Goal: Task Accomplishment & Management: Manage account settings

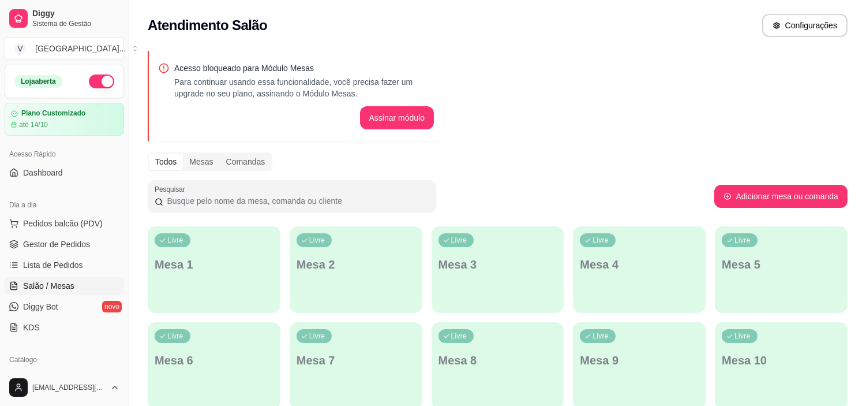
click at [55, 239] on span "Gestor de Pedidos" at bounding box center [56, 244] width 67 height 12
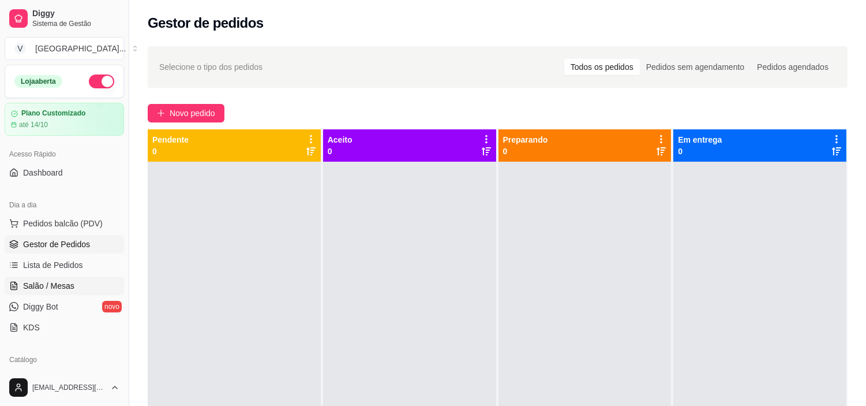
drag, startPoint x: 55, startPoint y: 267, endPoint x: 39, endPoint y: 293, distance: 30.9
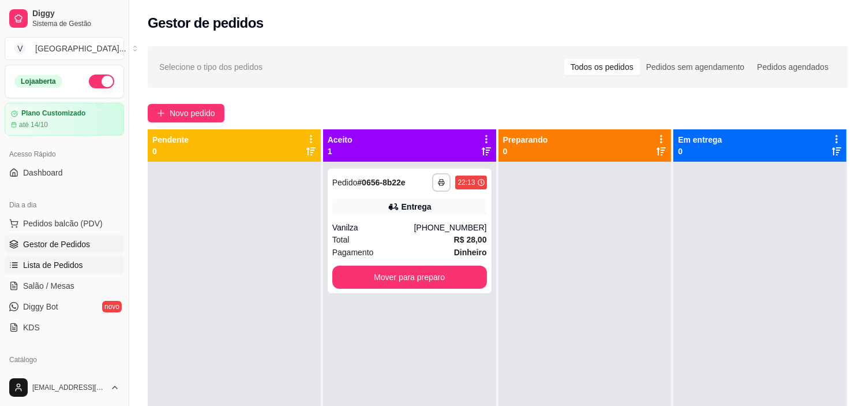
click at [73, 260] on span "Lista de Pedidos" at bounding box center [53, 265] width 60 height 12
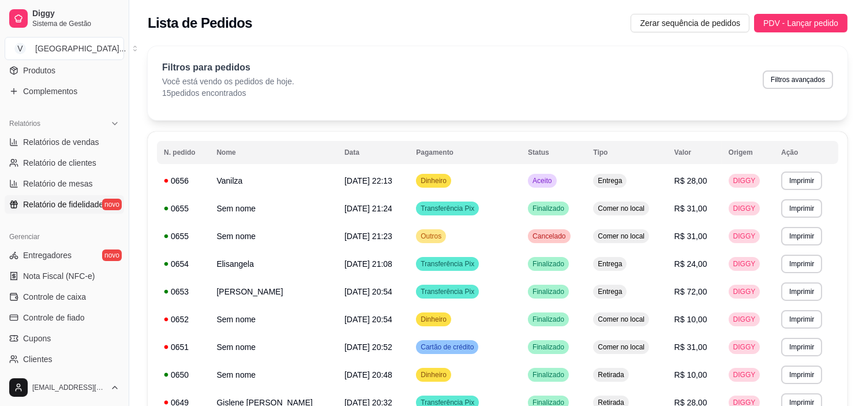
scroll to position [320, 0]
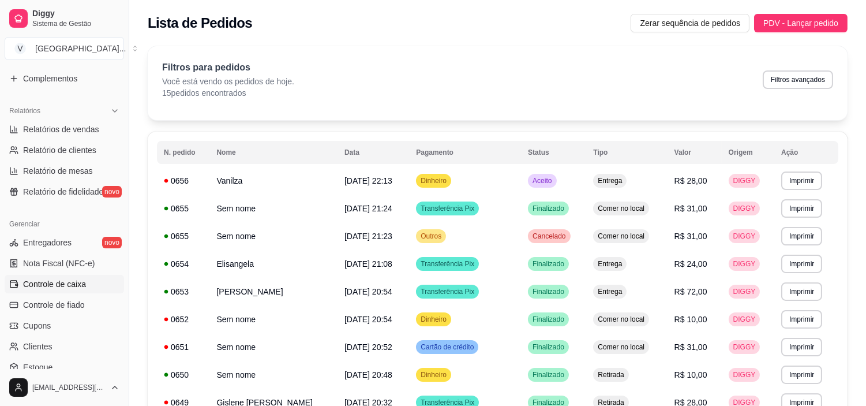
click at [82, 285] on span "Controle de caixa" at bounding box center [54, 284] width 63 height 12
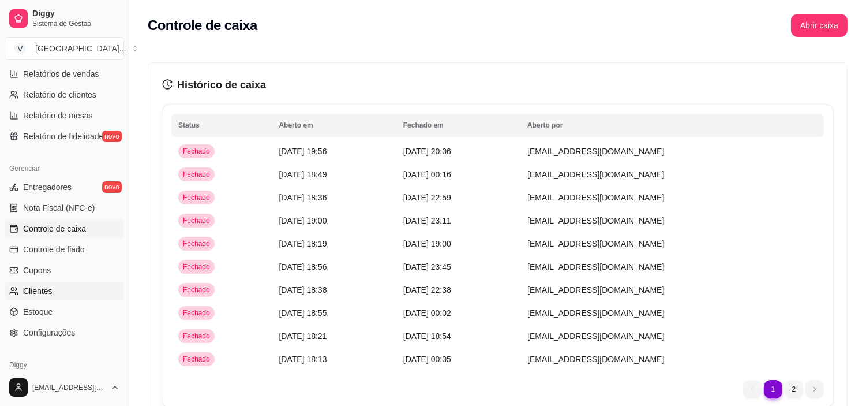
scroll to position [232, 0]
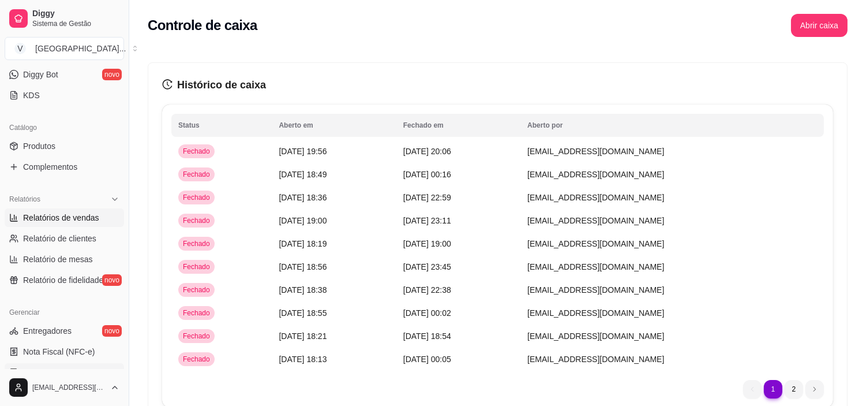
click at [62, 212] on span "Relatórios de vendas" at bounding box center [61, 218] width 76 height 12
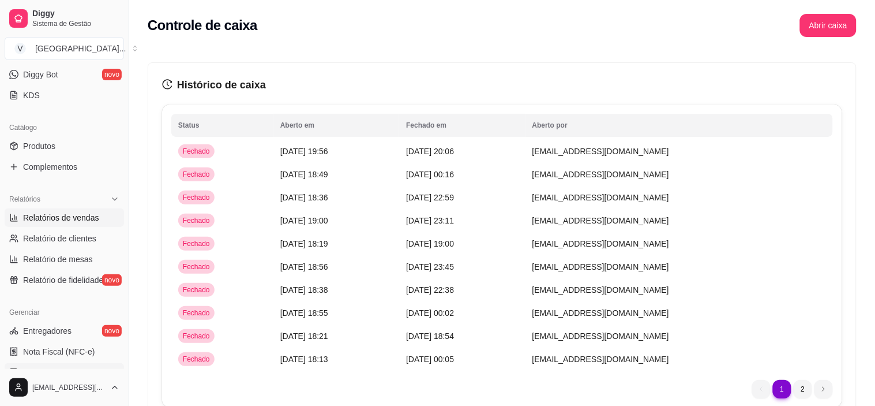
select select "ALL"
select select "0"
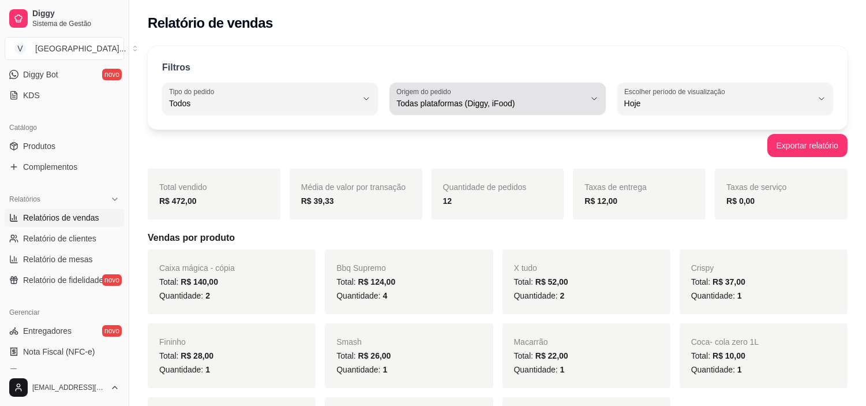
click at [593, 106] on button "Origem do pedido Todas plataformas (Diggy, iFood)" at bounding box center [497, 98] width 216 height 32
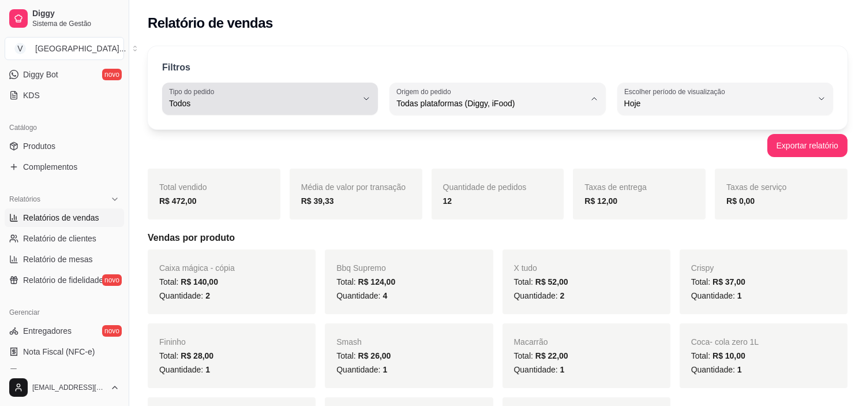
click at [280, 103] on span "Todos" at bounding box center [263, 103] width 188 height 12
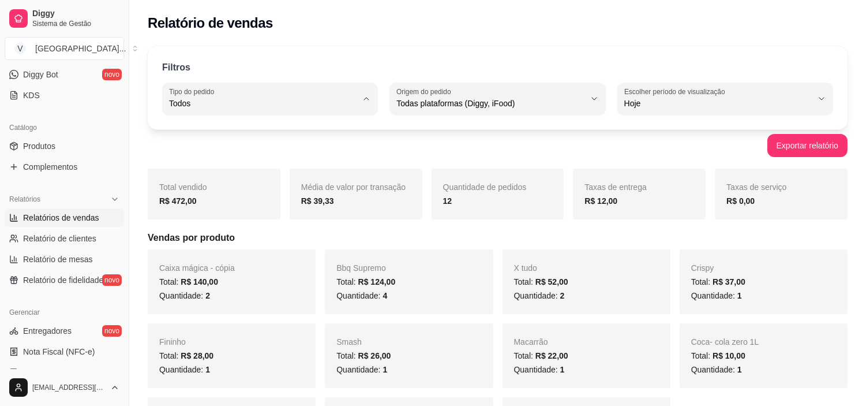
click at [268, 148] on span "Entrega" at bounding box center [264, 149] width 178 height 11
type input "DELIVERY"
select select "DELIVERY"
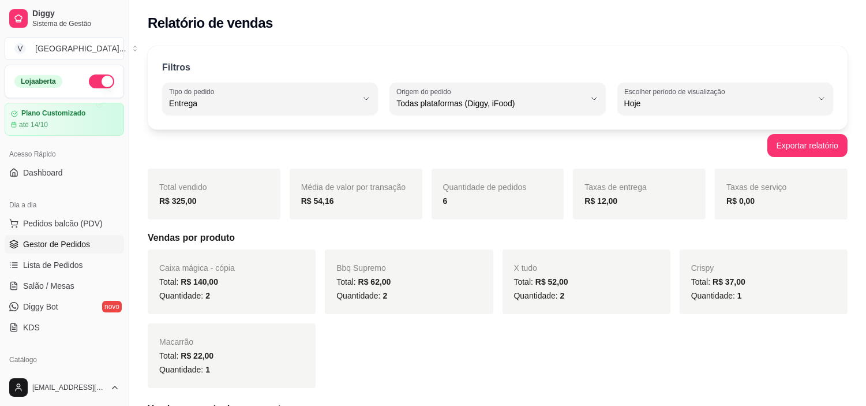
click at [76, 245] on span "Gestor de Pedidos" at bounding box center [56, 244] width 67 height 12
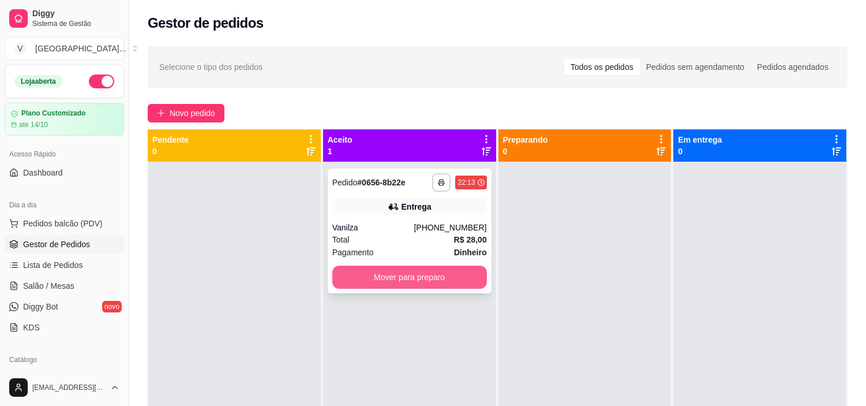
click at [460, 278] on button "Mover para preparo" at bounding box center [409, 276] width 155 height 23
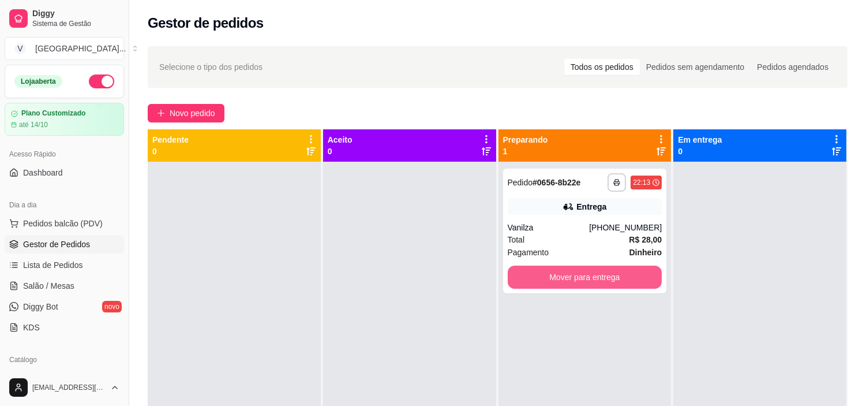
click at [576, 280] on button "Mover para entrega" at bounding box center [585, 276] width 155 height 23
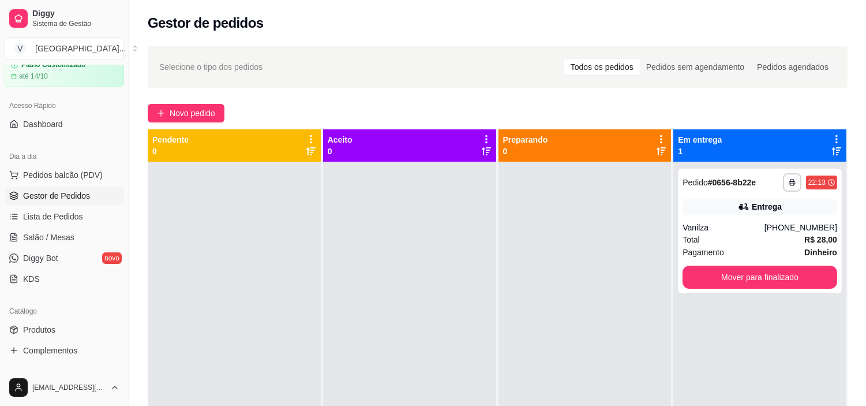
scroll to position [128, 0]
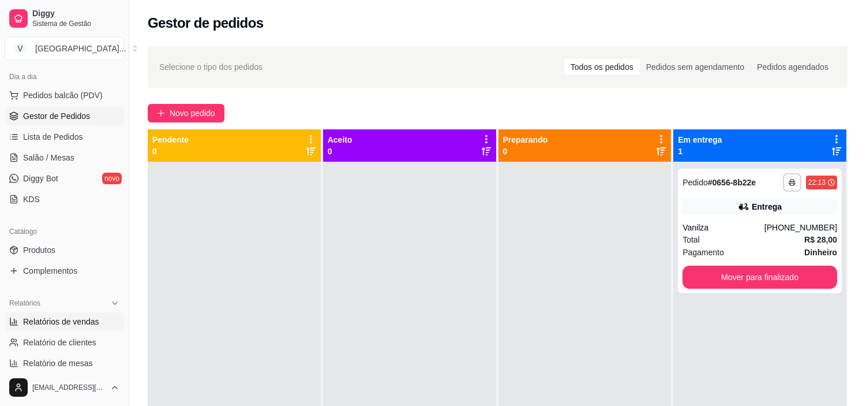
click at [92, 316] on span "Relatórios de vendas" at bounding box center [61, 322] width 76 height 12
select select "ALL"
select select "0"
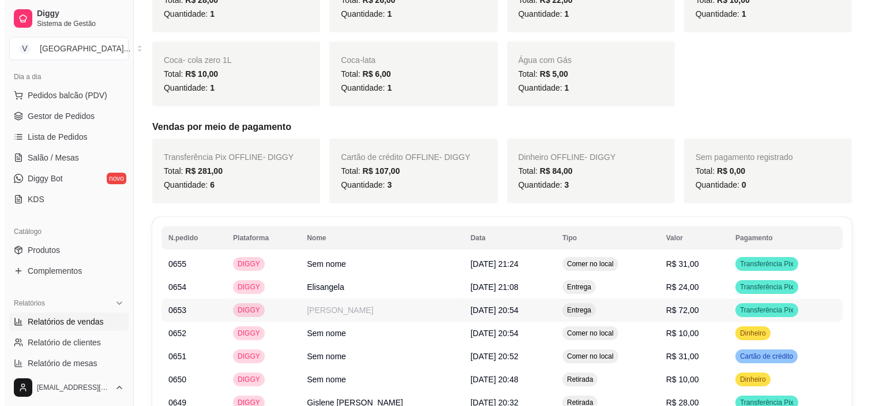
scroll to position [384, 0]
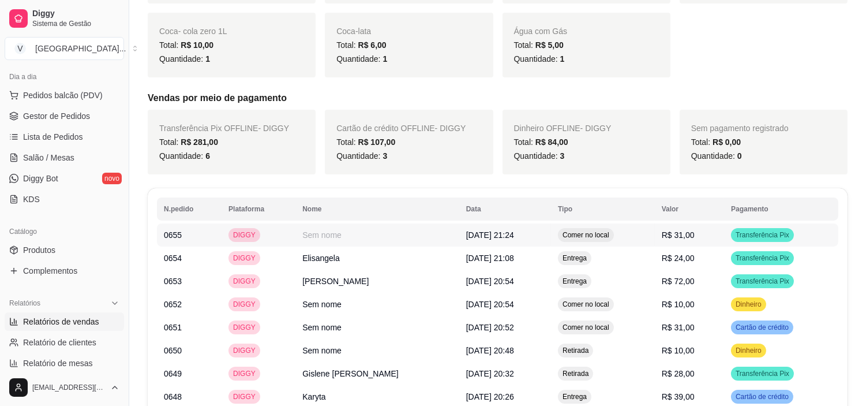
click at [534, 234] on td "[DATE] 21:24" at bounding box center [505, 234] width 92 height 23
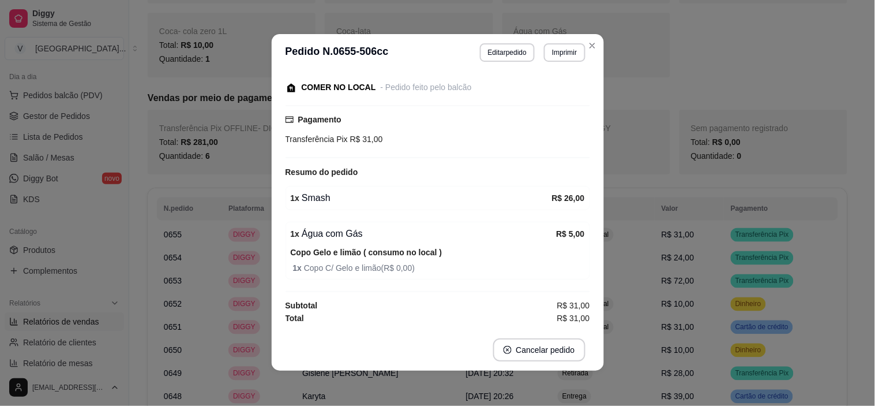
scroll to position [0, 0]
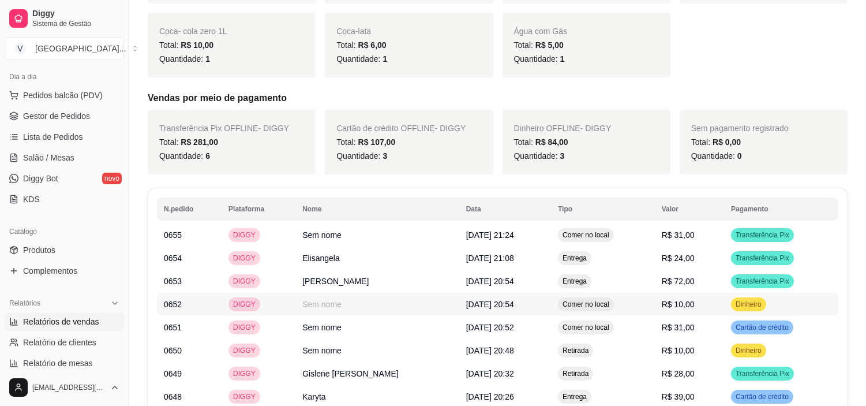
click at [564, 302] on td "Comer no local" at bounding box center [603, 303] width 104 height 23
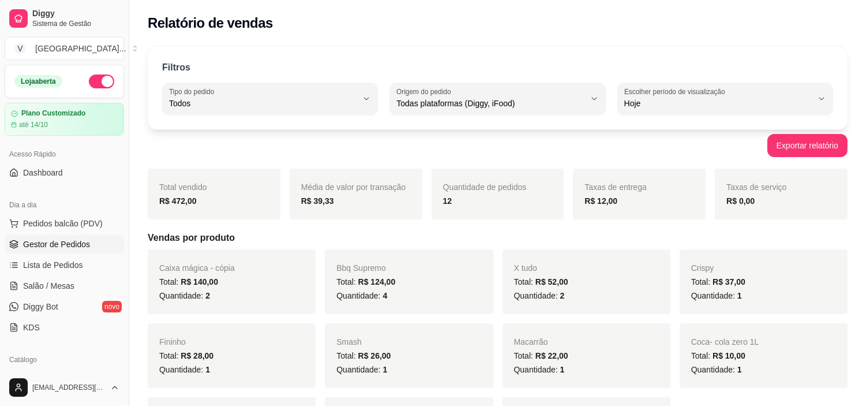
click at [60, 252] on link "Gestor de Pedidos" at bounding box center [64, 244] width 119 height 18
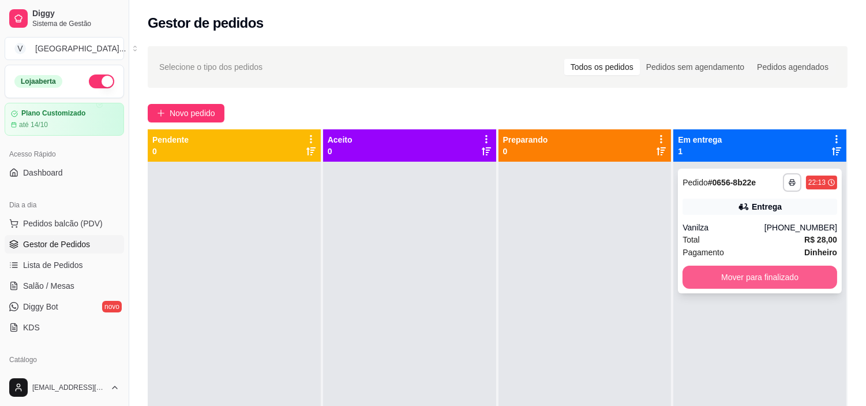
click at [781, 266] on button "Mover para finalizado" at bounding box center [759, 276] width 155 height 23
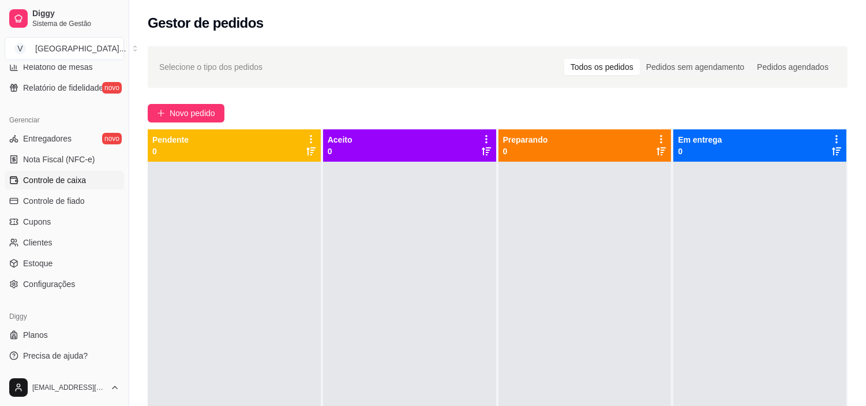
click at [47, 181] on span "Controle de caixa" at bounding box center [54, 180] width 63 height 12
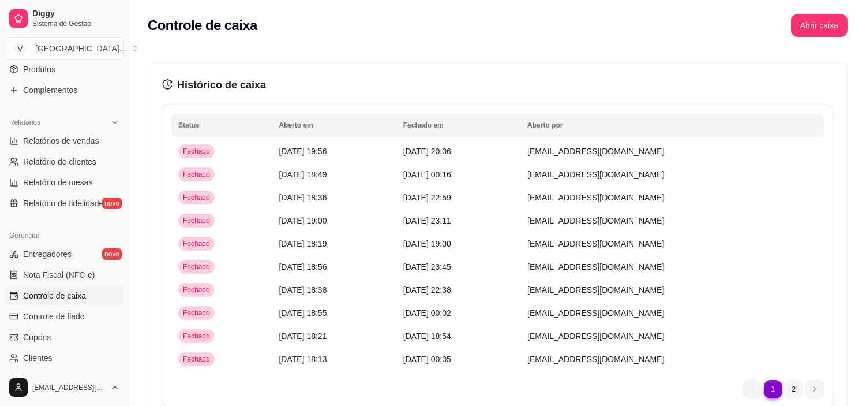
scroll to position [296, 0]
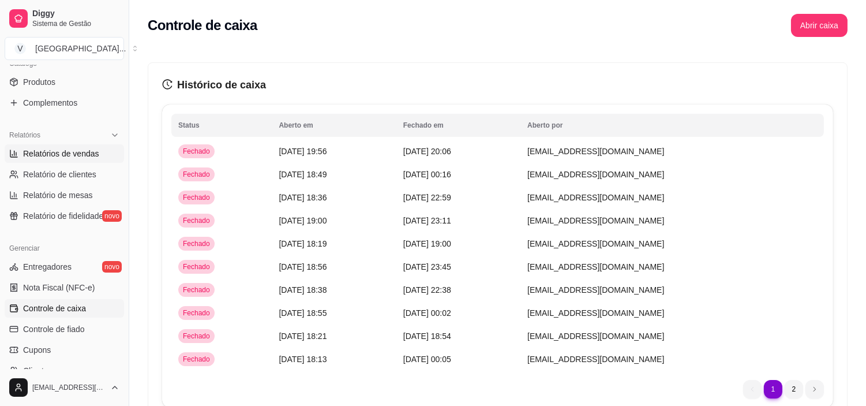
click at [43, 148] on span "Relatórios de vendas" at bounding box center [61, 154] width 76 height 12
select select "ALL"
select select "0"
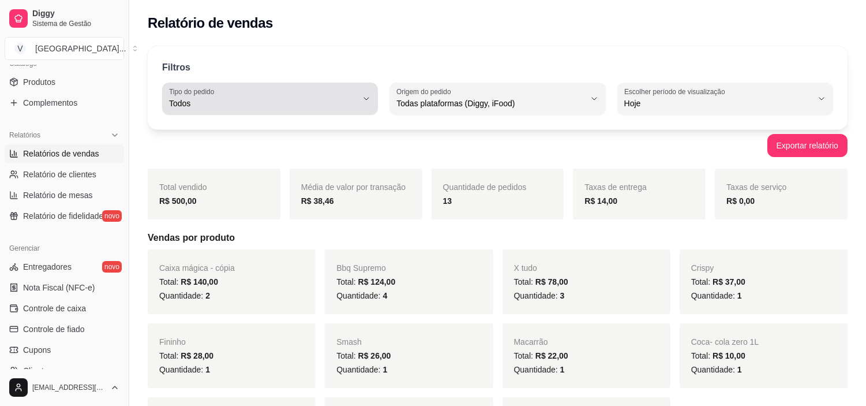
click at [373, 95] on button "Tipo do pedido Todos" at bounding box center [270, 98] width 216 height 32
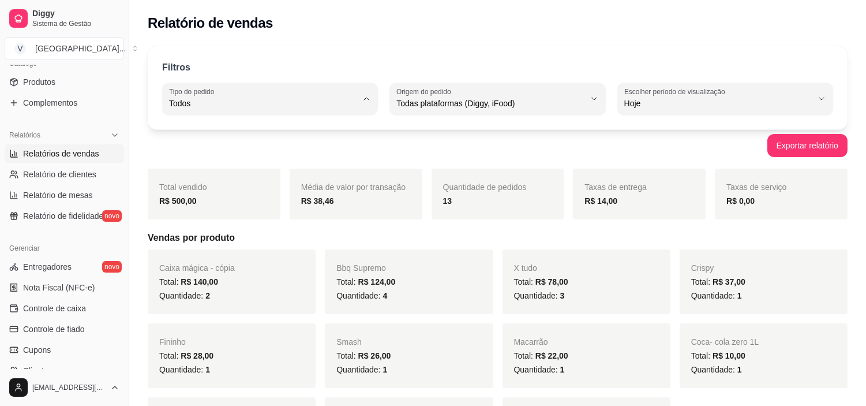
click at [269, 147] on span "Entrega" at bounding box center [264, 149] width 178 height 11
type input "DELIVERY"
select select "DELIVERY"
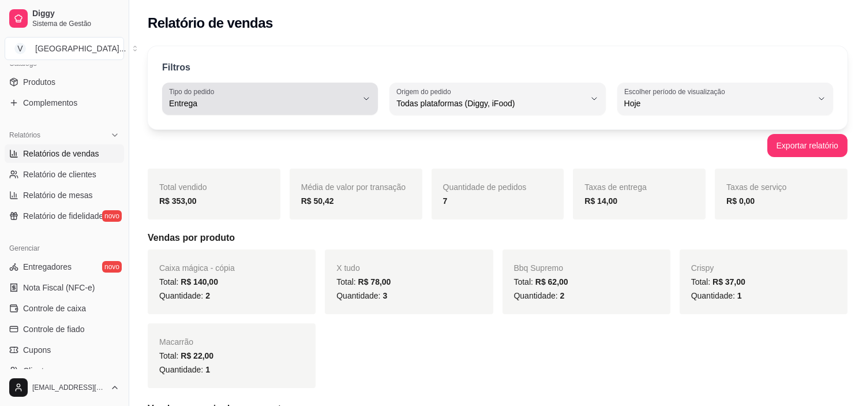
click at [336, 102] on span "Entrega" at bounding box center [263, 103] width 188 height 12
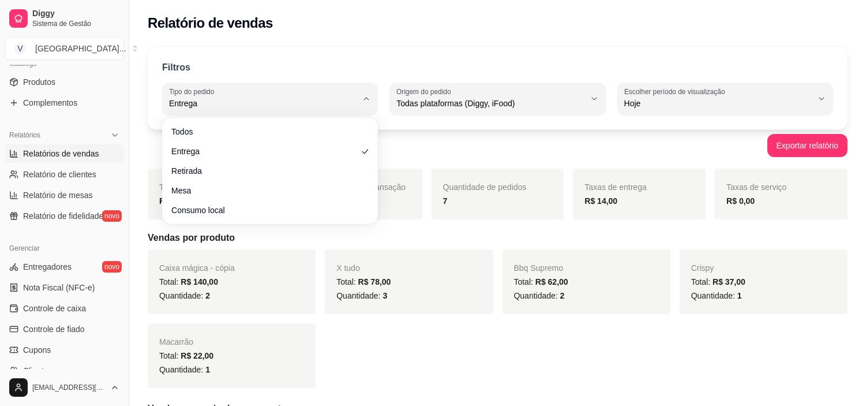
click at [306, 120] on div "Todos Entrega Retirada Mesa Consumo local" at bounding box center [269, 171] width 211 height 102
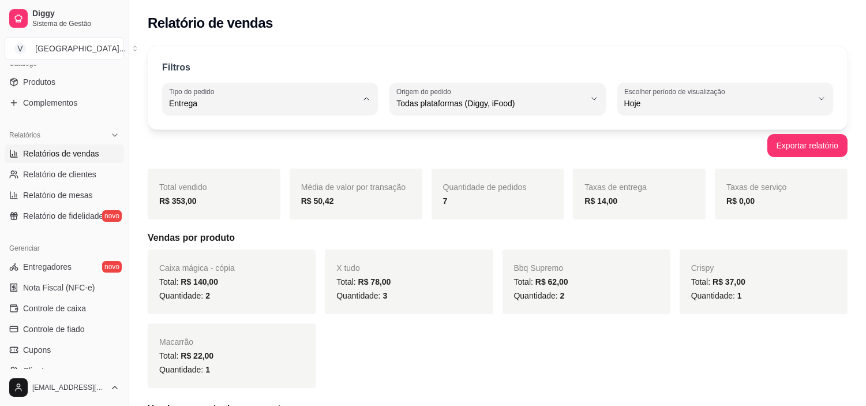
click at [303, 127] on span "Todos" at bounding box center [264, 130] width 178 height 11
type input "ALL"
select select "ALL"
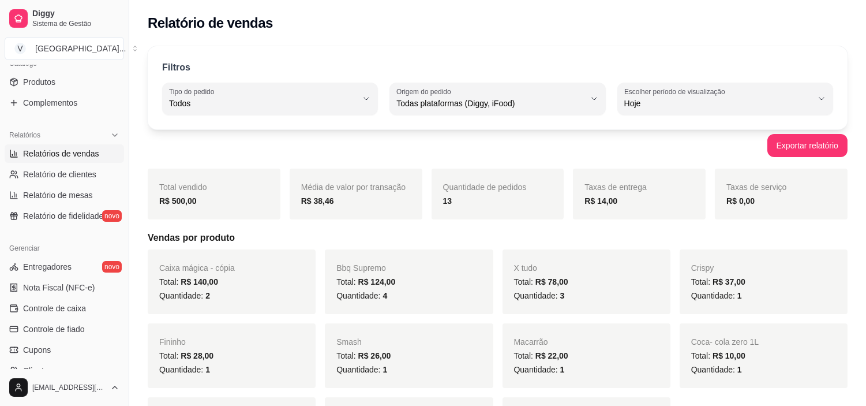
click at [577, 37] on div "Relatório de vendas" at bounding box center [497, 19] width 737 height 39
click at [382, 26] on div "Relatório de vendas" at bounding box center [498, 23] width 700 height 18
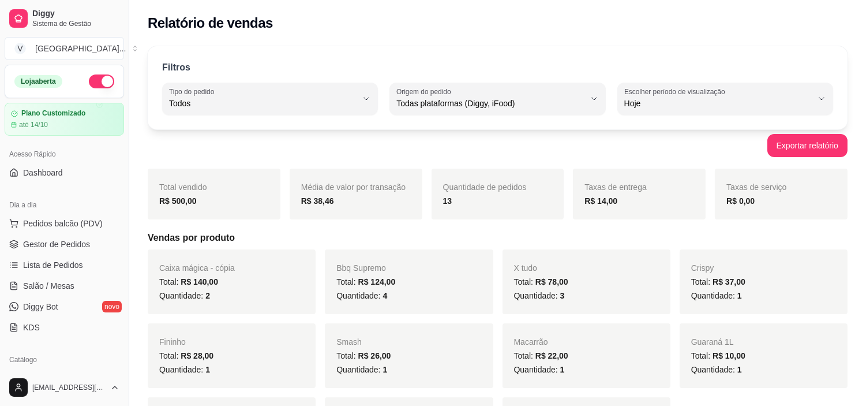
click at [89, 78] on button "button" at bounding box center [101, 81] width 25 height 14
